Goal: Task Accomplishment & Management: Use online tool/utility

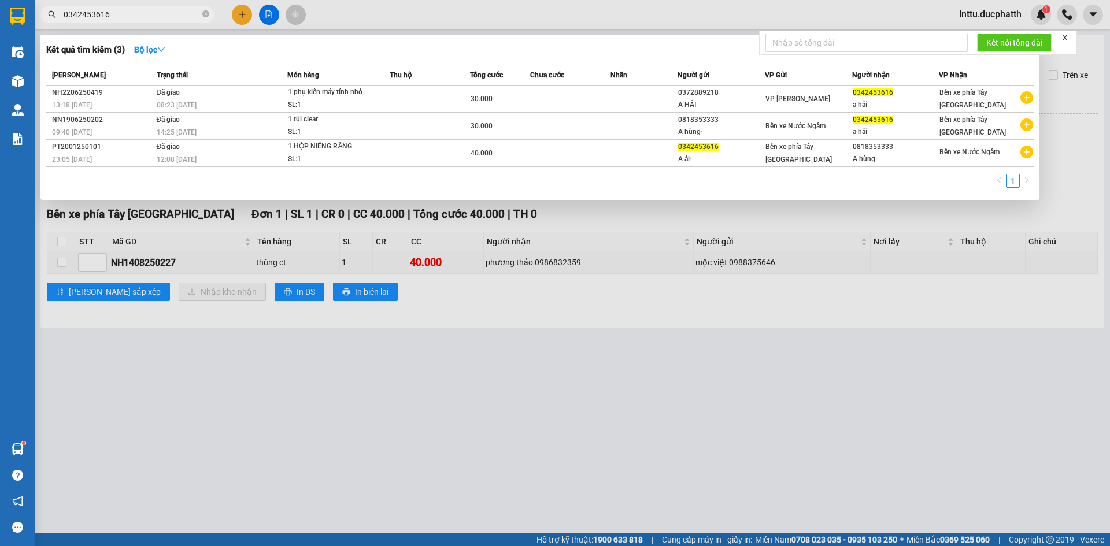
type input "0342453616"
click at [445, 212] on div at bounding box center [555, 273] width 1110 height 546
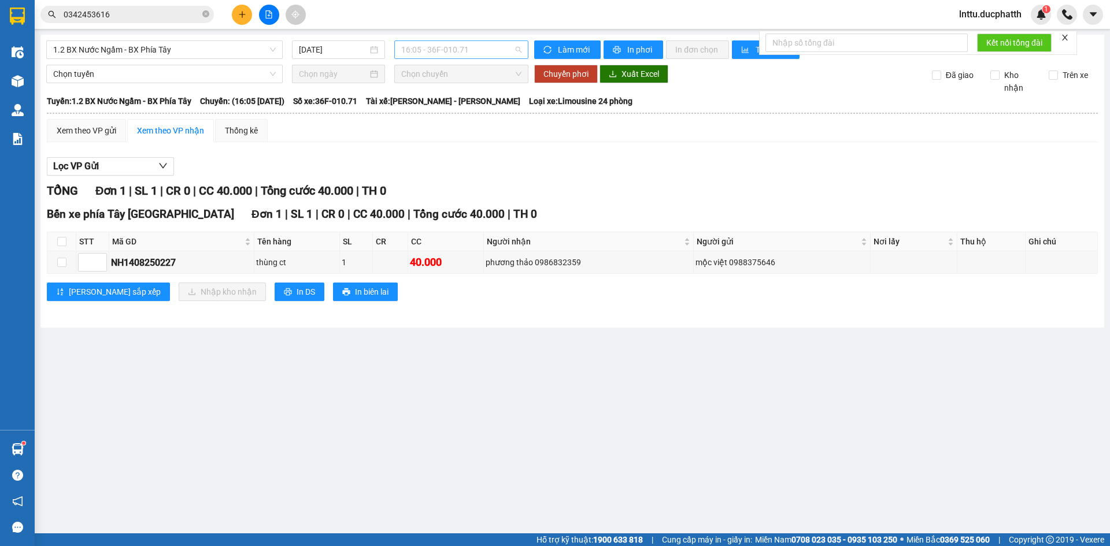
click at [475, 47] on span "16:05 - 36F-010.71" at bounding box center [461, 49] width 120 height 17
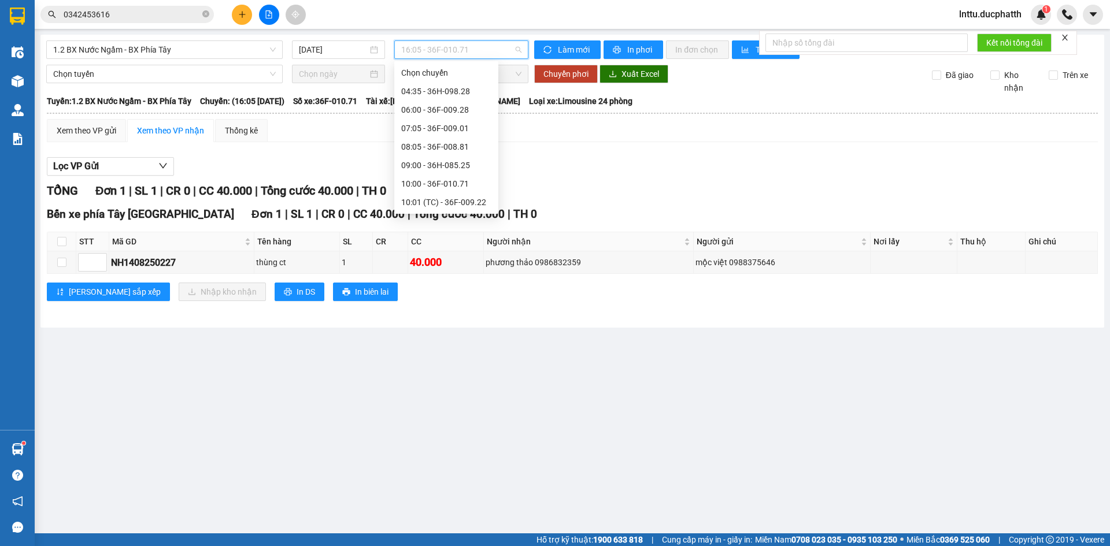
scroll to position [289, 0]
click at [459, 154] on div "17:00 - 36F-009.22" at bounding box center [446, 153] width 90 height 13
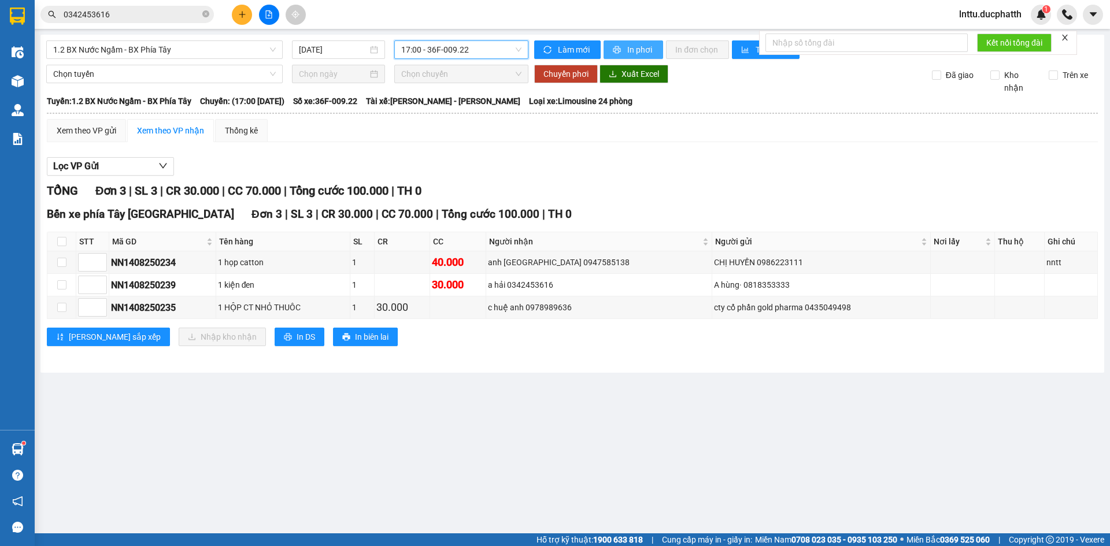
click at [633, 50] on span "In phơi" at bounding box center [640, 49] width 27 height 13
click at [198, 53] on span "1.2 BX Nước Ngầm - BX Phía Tây" at bounding box center [164, 49] width 223 height 17
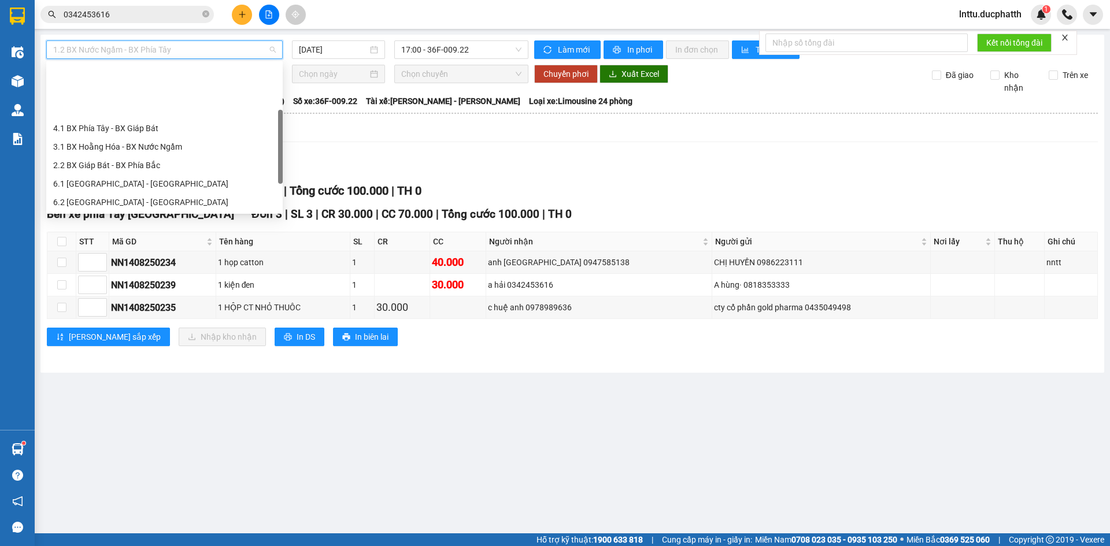
click at [162, 233] on div "3.2 BX Nước Ngầm - BX [GEOGRAPHIC_DATA]" at bounding box center [164, 239] width 223 height 13
type input "[DATE]"
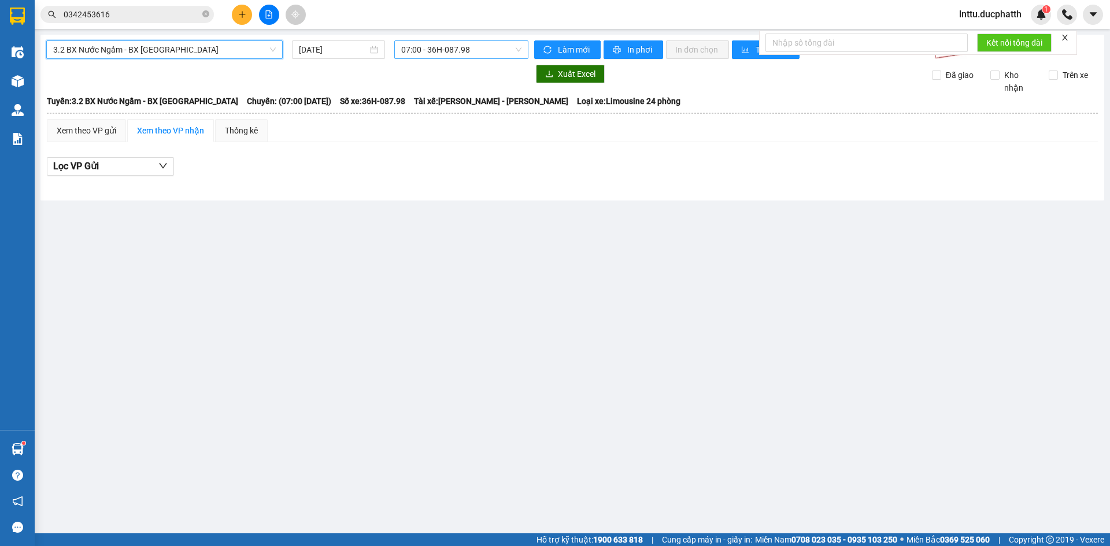
click at [415, 53] on span "07:00 - 36H-087.98" at bounding box center [461, 49] width 120 height 17
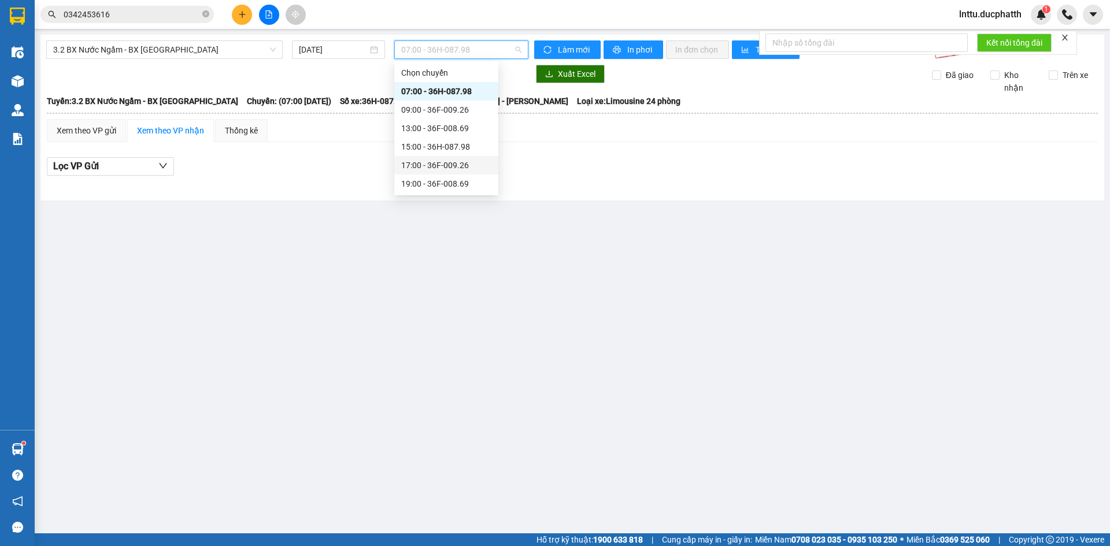
click at [441, 167] on div "17:00 - 36F-009.26" at bounding box center [446, 165] width 90 height 13
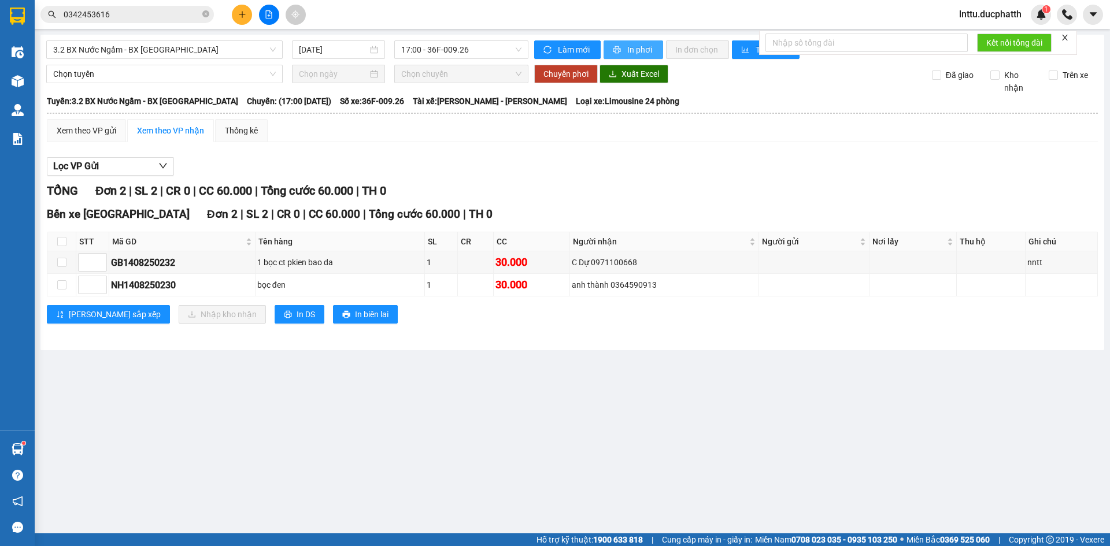
click at [627, 51] on span "In phơi" at bounding box center [640, 49] width 27 height 13
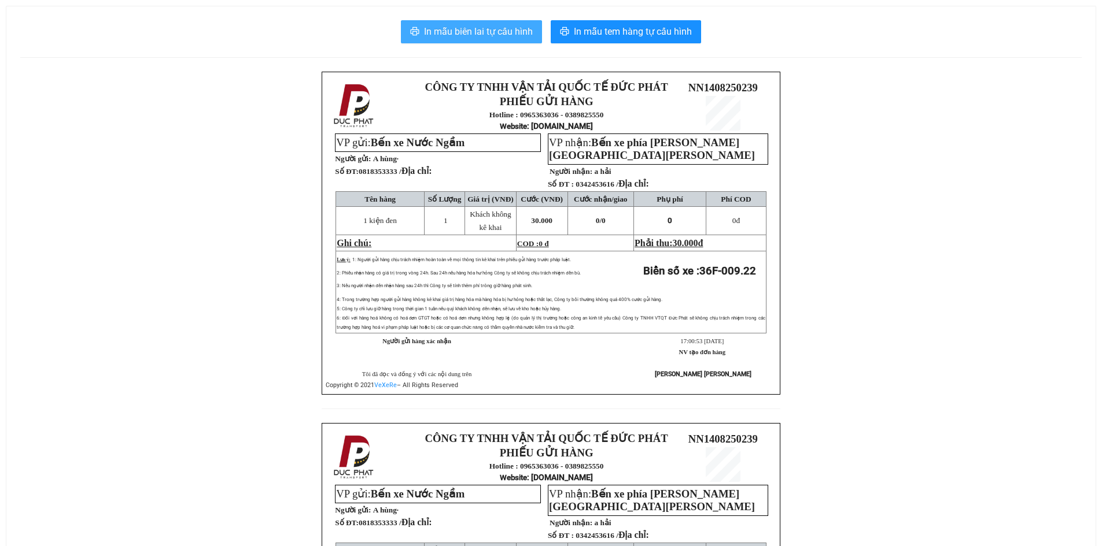
click at [454, 32] on span "In mẫu biên lai tự cấu hình" at bounding box center [478, 31] width 109 height 14
click at [504, 32] on span "In mẫu biên lai tự cấu hình" at bounding box center [478, 31] width 109 height 14
